Goal: Task Accomplishment & Management: Use online tool/utility

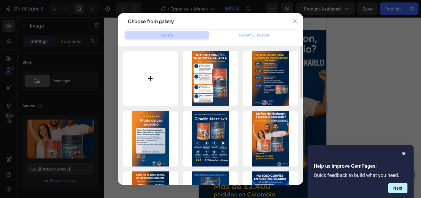
click at [156, 92] on input "file" at bounding box center [150, 78] width 55 height 55
type input "C:\fakepath\LandingE+M1.png"
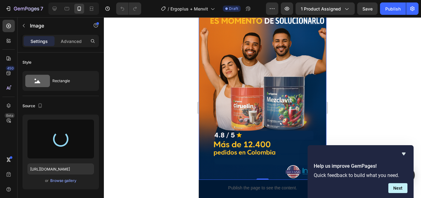
scroll to position [31, 0]
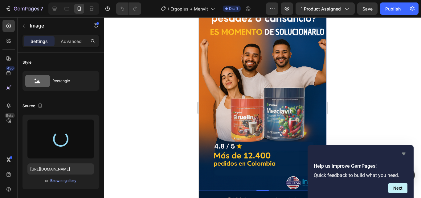
click at [403, 151] on icon "Hide survey" at bounding box center [403, 153] width 7 height 7
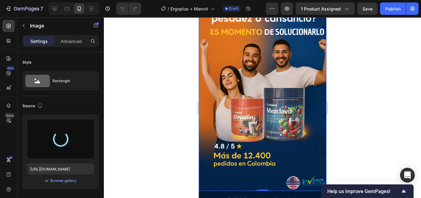
scroll to position [11, 0]
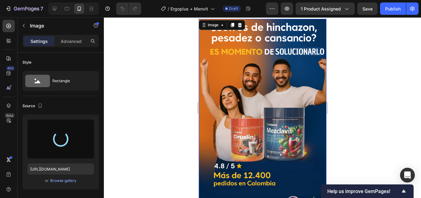
type input "https://cdn.shopify.com/s/files/1/0678/9624/6362/files/gempages_582753108770161…"
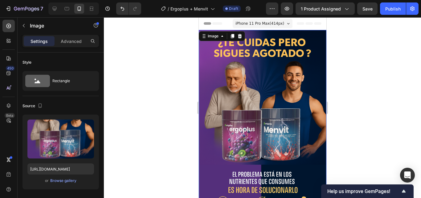
click at [394, 45] on div at bounding box center [262, 107] width 317 height 180
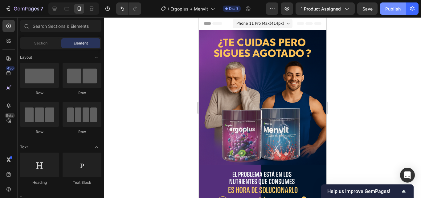
click at [402, 8] on button "Publish" at bounding box center [393, 8] width 26 height 12
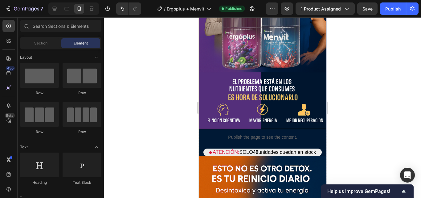
scroll to position [123, 0]
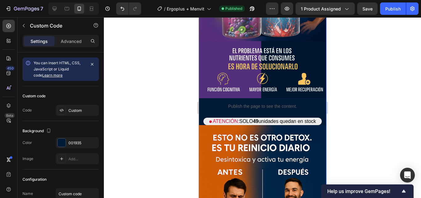
click at [201, 107] on div "Publish the page to see the content." at bounding box center [263, 106] width 128 height 16
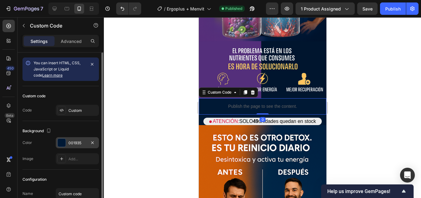
scroll to position [52, 0]
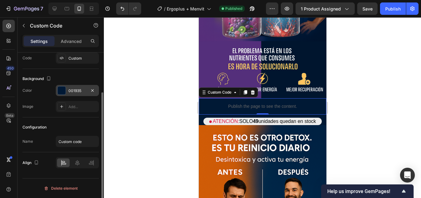
click at [62, 93] on div at bounding box center [62, 90] width 8 height 8
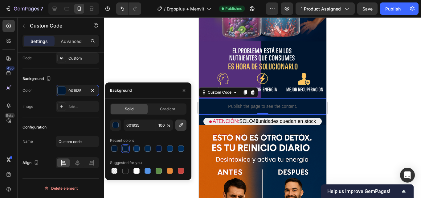
click at [180, 129] on button "button" at bounding box center [180, 124] width 11 height 11
type input "542E7B"
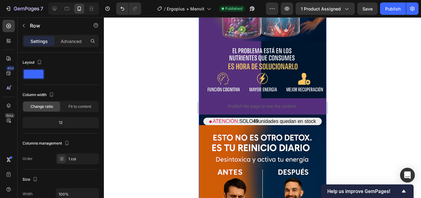
drag, startPoint x: 261, startPoint y: 108, endPoint x: 270, endPoint y: 111, distance: 9.9
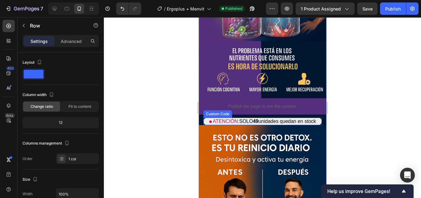
click at [315, 117] on p "ATENCIÓN: SOLO 49 unidades quedan en stock" at bounding box center [262, 120] width 118 height 7
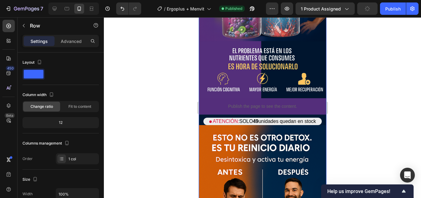
click at [208, 104] on div "Publish the page to see the content." at bounding box center [263, 106] width 128 height 16
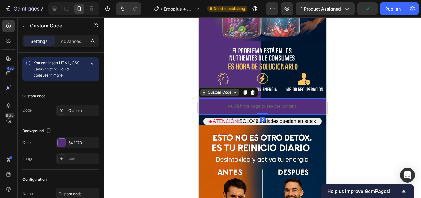
click at [211, 89] on div "Custom Code" at bounding box center [219, 92] width 26 height 6
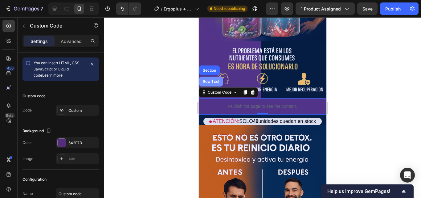
click at [213, 77] on div "Row 1 col" at bounding box center [211, 81] width 24 height 10
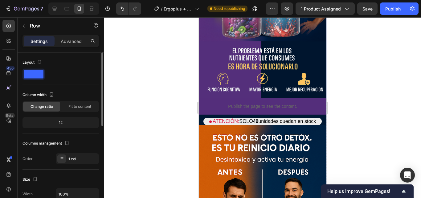
scroll to position [93, 0]
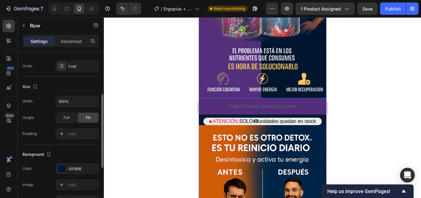
click at [63, 162] on div "Background The changes might be hidden by the video. Color 001935 Image Add... …" at bounding box center [61, 177] width 76 height 67
click at [62, 167] on div at bounding box center [62, 168] width 8 height 8
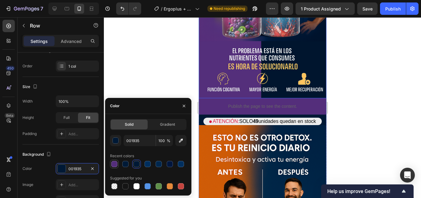
click at [116, 161] on div at bounding box center [114, 164] width 6 height 6
type input "542E7B"
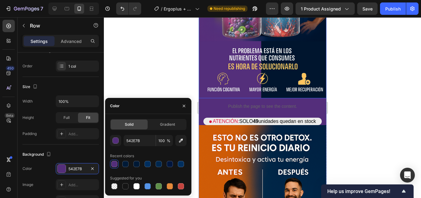
click at [146, 75] on div at bounding box center [262, 107] width 317 height 180
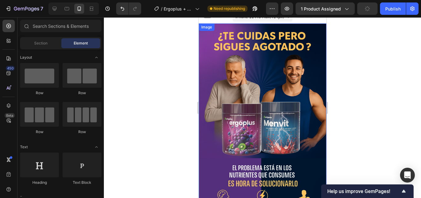
scroll to position [0, 0]
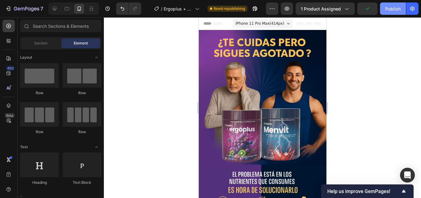
click at [398, 7] on div "Publish" at bounding box center [392, 9] width 15 height 6
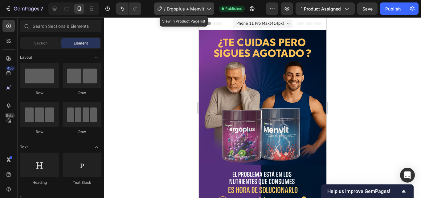
click at [203, 6] on span "Ergoplus + Menvit" at bounding box center [186, 9] width 38 height 6
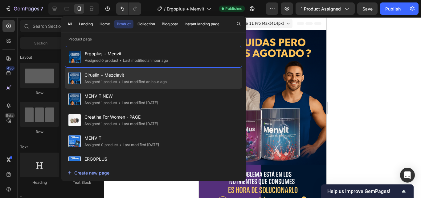
click at [167, 81] on div "• Last modified an hour ago" at bounding box center [142, 82] width 50 height 6
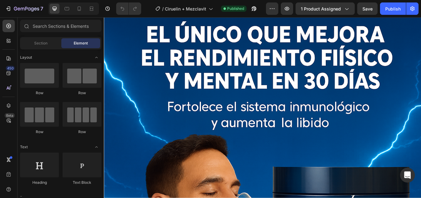
scroll to position [123, 0]
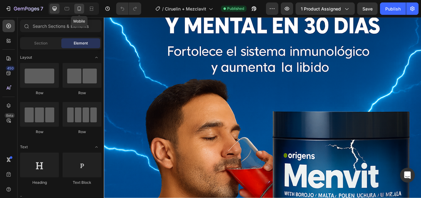
click at [78, 12] on div at bounding box center [79, 9] width 10 height 10
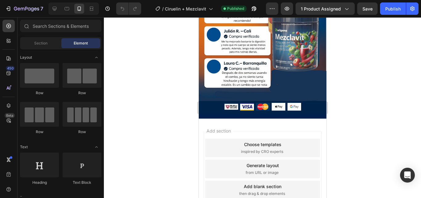
scroll to position [1104, 0]
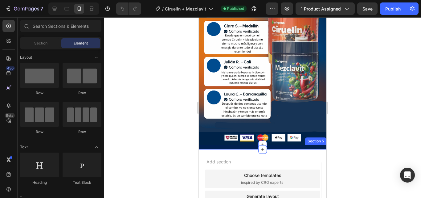
click at [314, 145] on div "Image Image Image Image Image Row Section 5" at bounding box center [263, 147] width 128 height 5
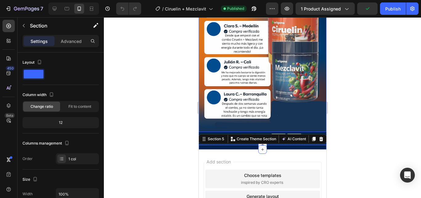
click at [310, 110] on img at bounding box center [263, 35] width 128 height 191
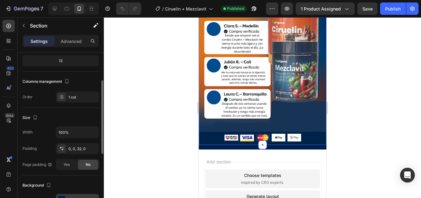
scroll to position [93, 0]
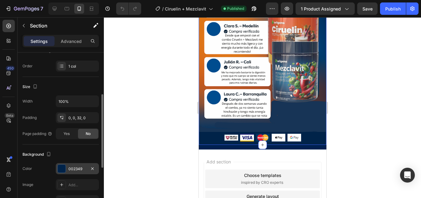
click at [63, 167] on div at bounding box center [62, 168] width 8 height 8
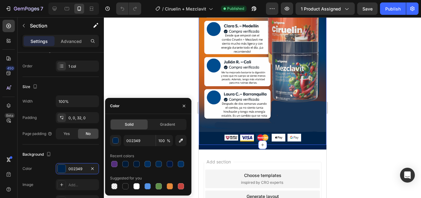
click at [180, 147] on div "002349 100 % Recent colors Suggested for you" at bounding box center [148, 163] width 76 height 56
click at [181, 143] on button "button" at bounding box center [180, 140] width 11 height 11
type input "173355"
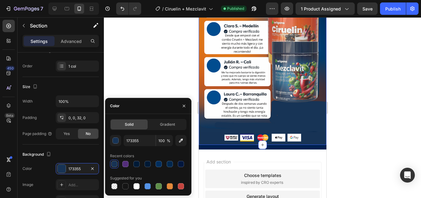
click at [171, 87] on div at bounding box center [262, 107] width 317 height 180
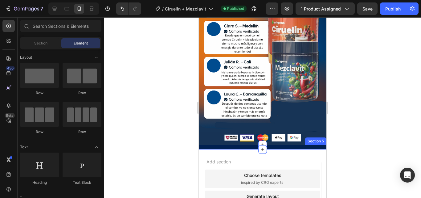
click at [245, 145] on div "Image Image Image Image Image Row Section 5" at bounding box center [263, 147] width 128 height 5
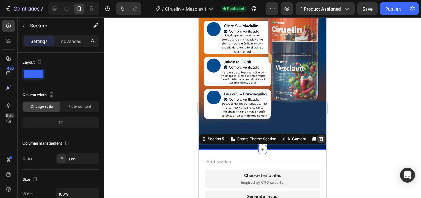
click at [319, 136] on icon at bounding box center [321, 138] width 4 height 4
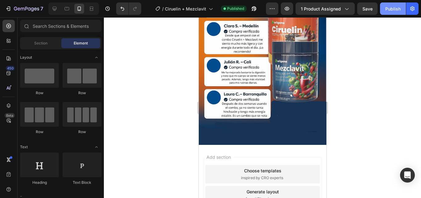
click at [388, 10] on div "Publish" at bounding box center [392, 9] width 15 height 6
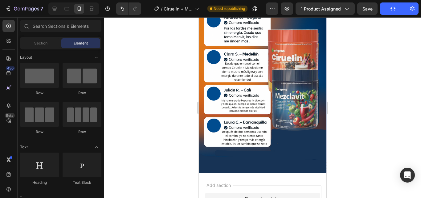
scroll to position [1135, 0]
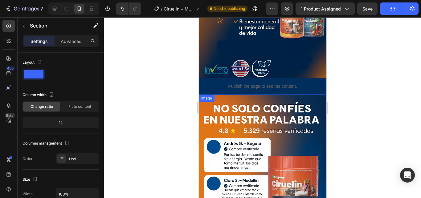
scroll to position [1104, 0]
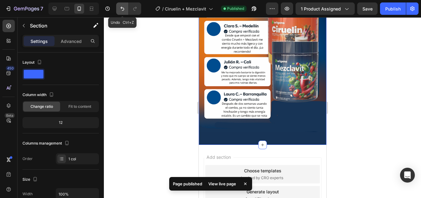
click at [125, 9] on icon "Undo/Redo" at bounding box center [122, 9] width 6 height 6
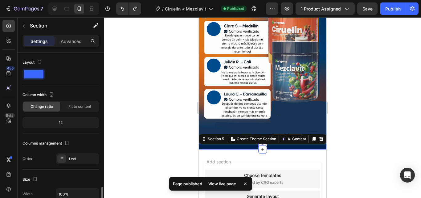
click at [237, 145] on div "Image Image Image Image Image Row Section 5 You can create reusable sections Cr…" at bounding box center [263, 147] width 128 height 5
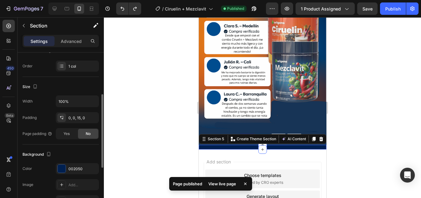
drag, startPoint x: 411, startPoint y: 137, endPoint x: 370, endPoint y: 130, distance: 41.6
click at [407, 137] on div at bounding box center [262, 107] width 317 height 180
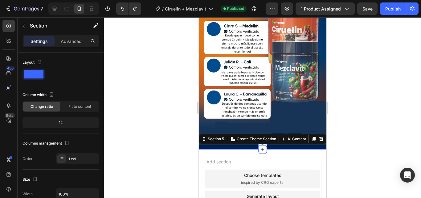
click at [311, 145] on div "Image Image Image Image Image Row Section 5 You can create reusable sections Cr…" at bounding box center [263, 147] width 128 height 5
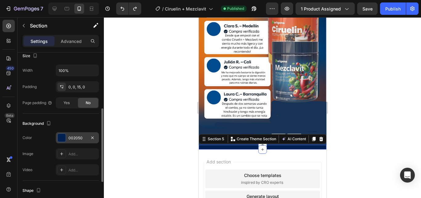
click at [60, 141] on div at bounding box center [62, 138] width 8 height 8
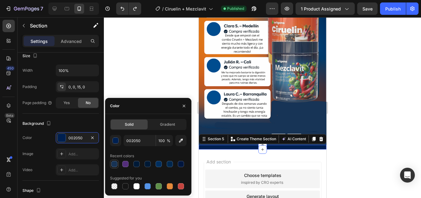
click at [117, 163] on div at bounding box center [114, 164] width 6 height 6
type input "173355"
click at [133, 84] on div at bounding box center [262, 107] width 317 height 180
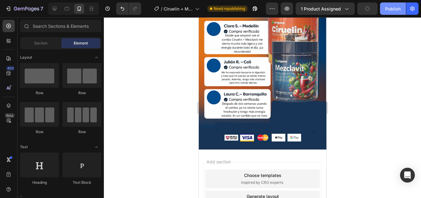
click at [396, 9] on div "Publish" at bounding box center [392, 9] width 15 height 6
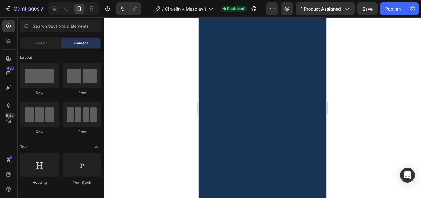
scroll to position [55, 0]
